Goal: Navigation & Orientation: Find specific page/section

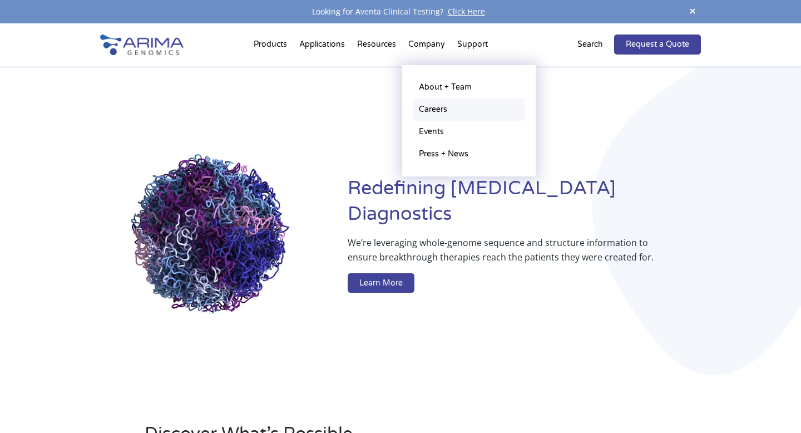
click at [431, 105] on link "Careers" at bounding box center [468, 109] width 111 height 22
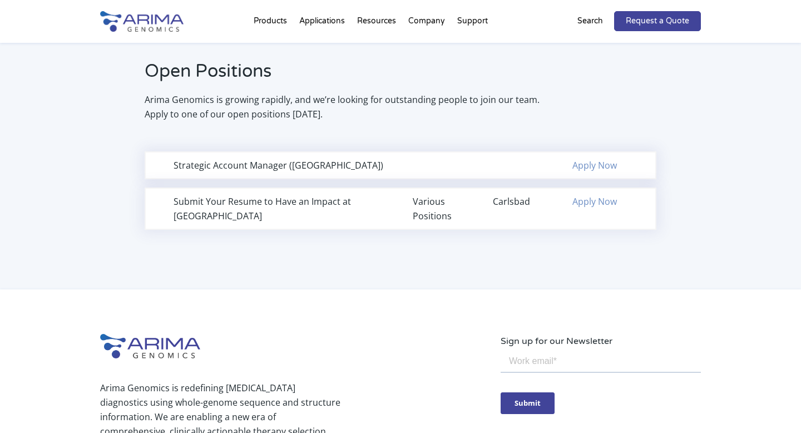
scroll to position [732, 0]
